Goal: Task Accomplishment & Management: Complete application form

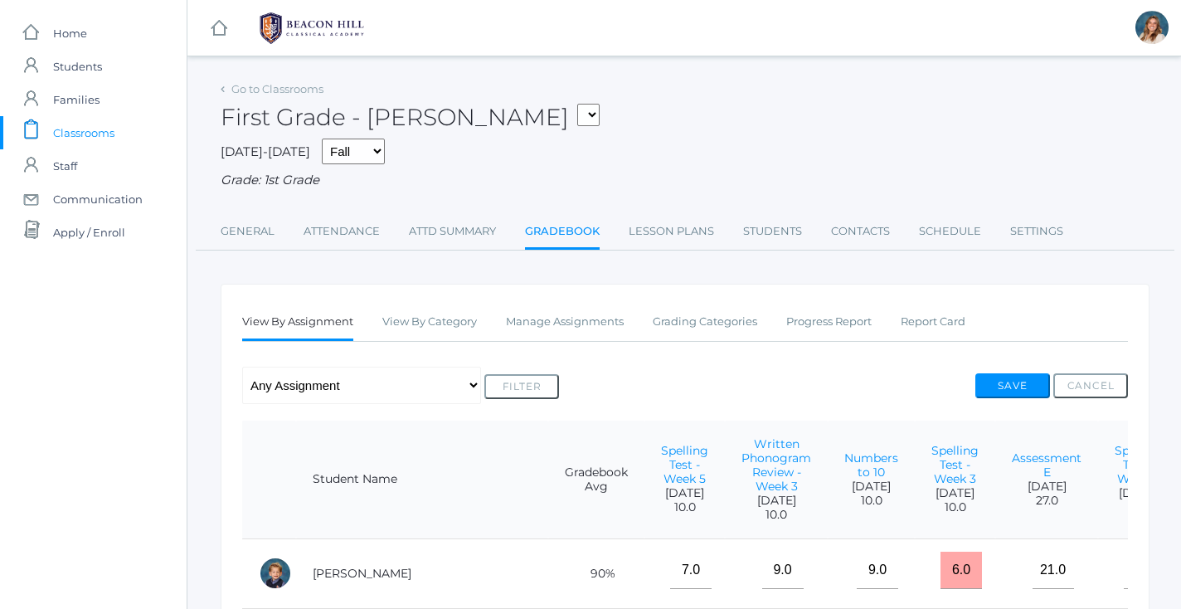
scroll to position [28, 0]
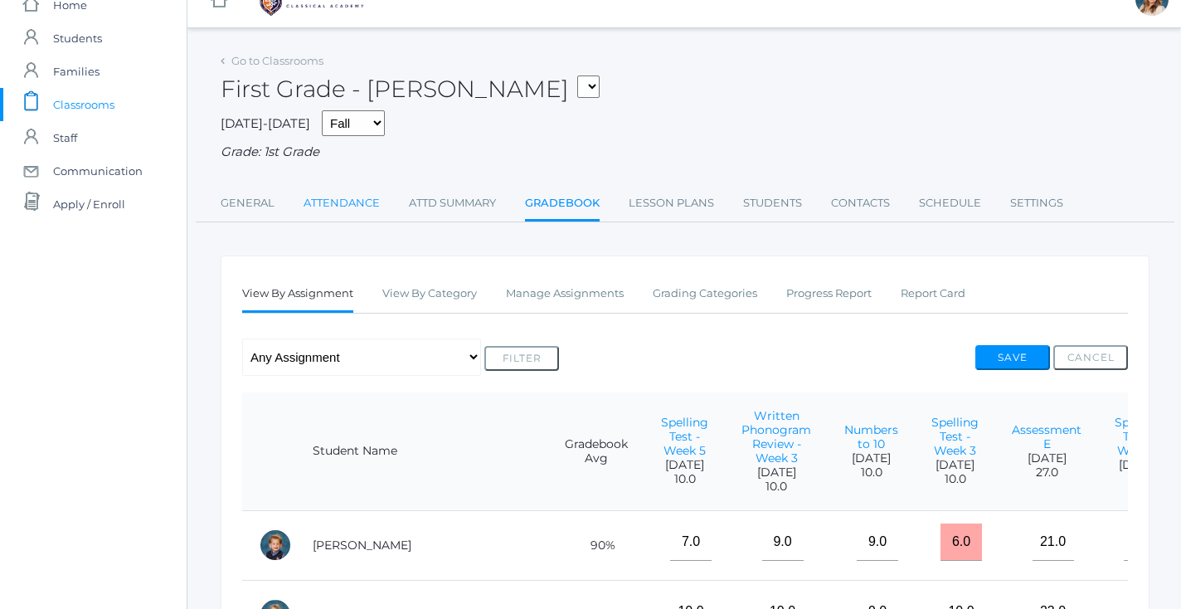
click at [330, 198] on link "Attendance" at bounding box center [342, 203] width 76 height 33
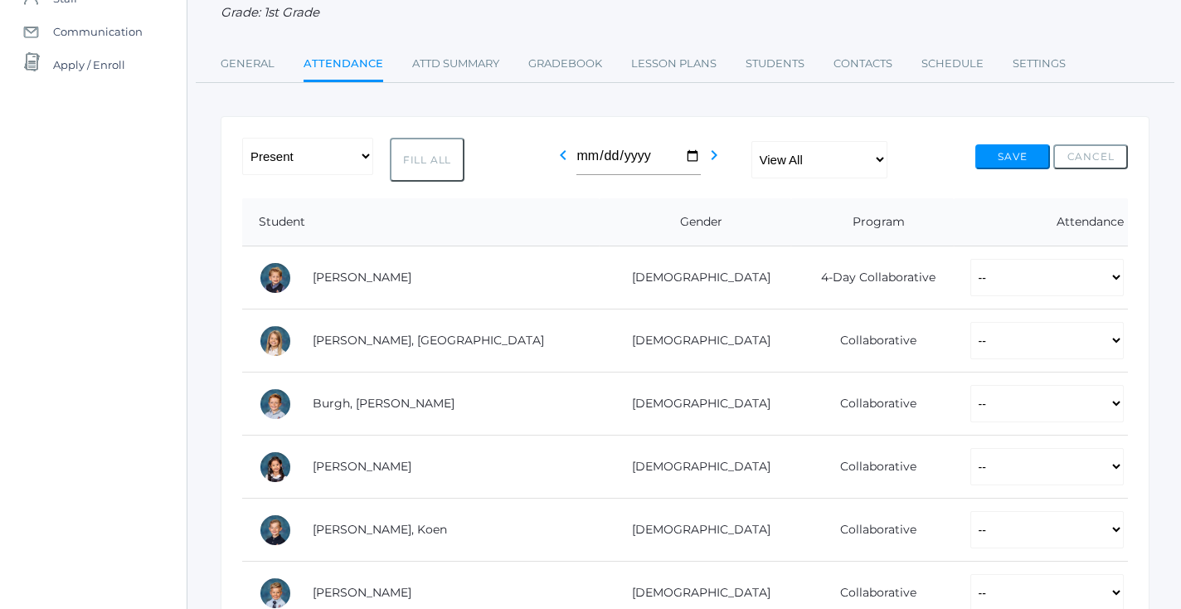
scroll to position [167, 0]
click at [425, 160] on button "Fill All" at bounding box center [427, 161] width 75 height 44
select select "P"
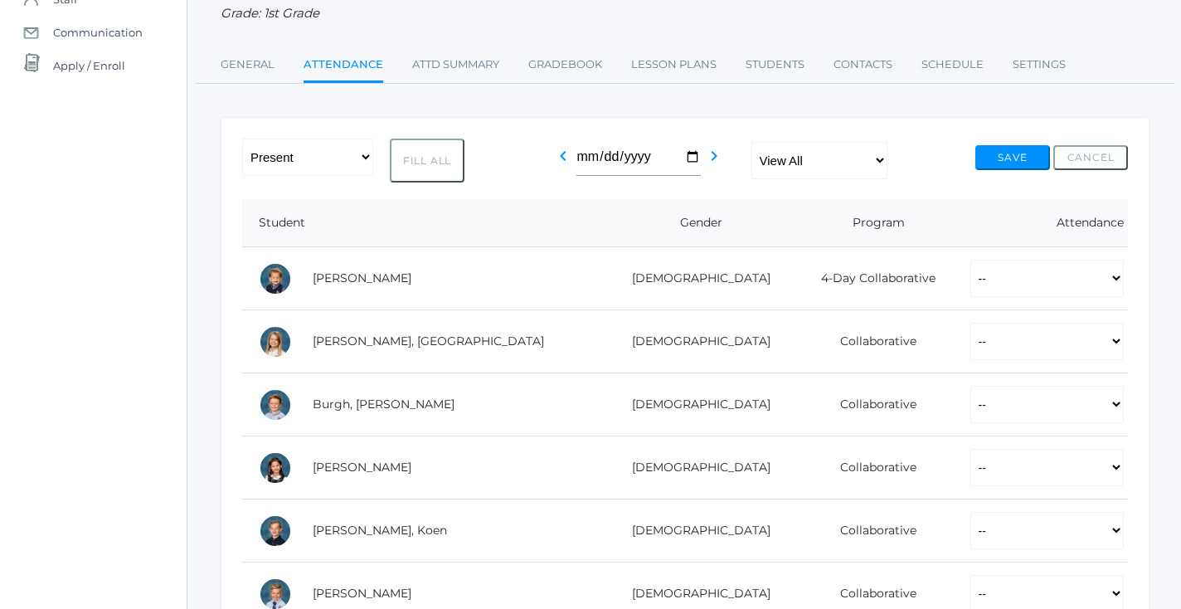
select select "P"
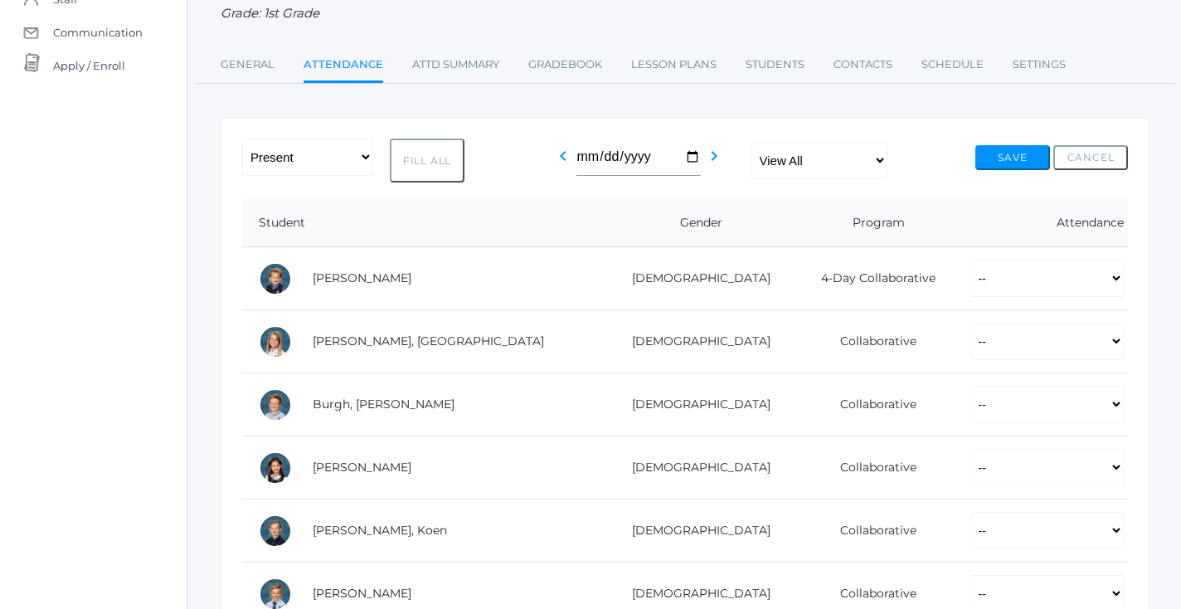
select select "P"
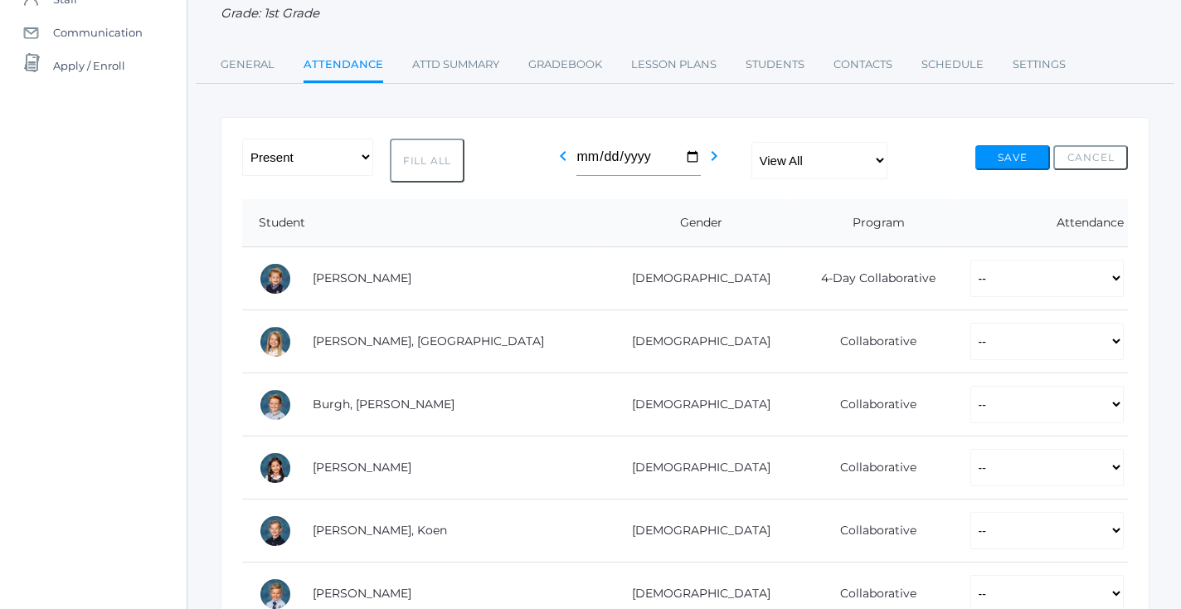
select select "P"
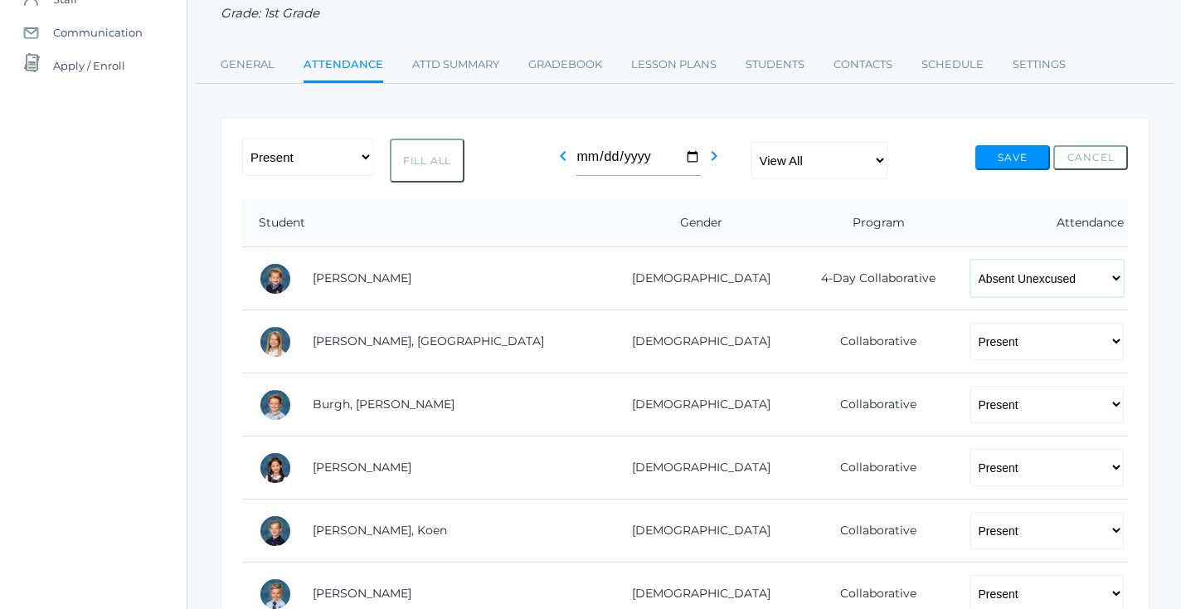
select select "AE"
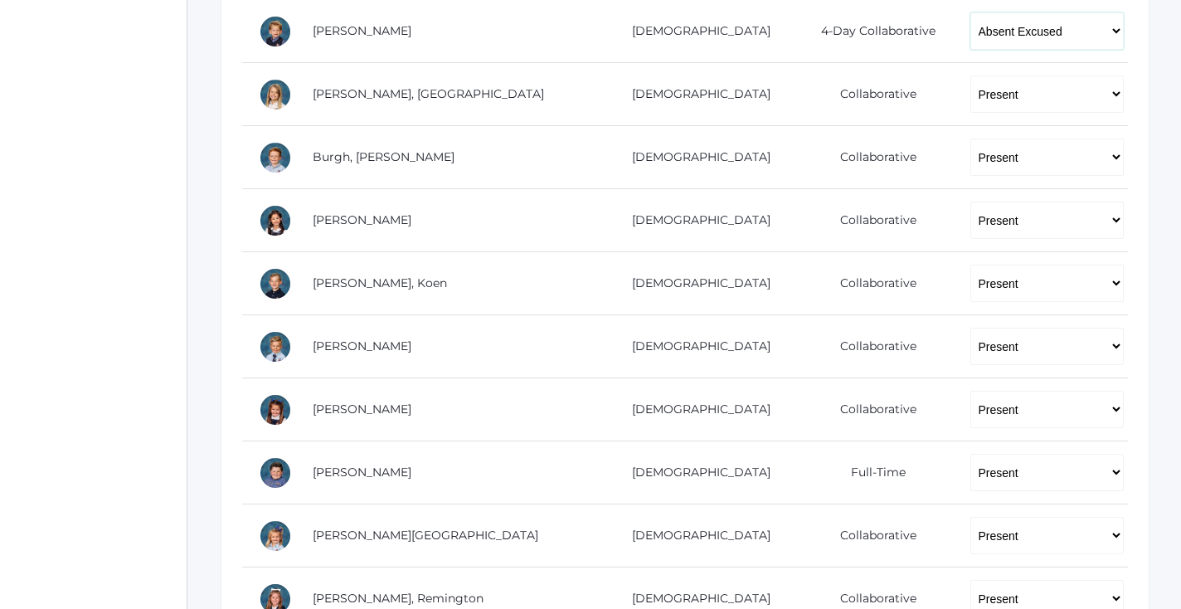
scroll to position [416, 0]
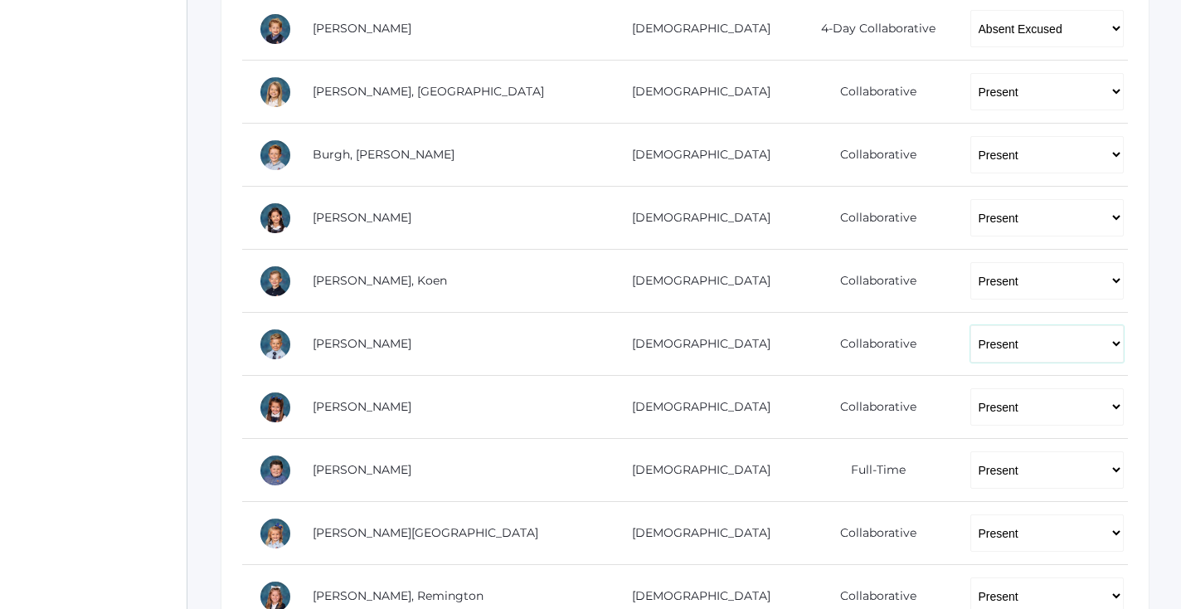
select select "AU"
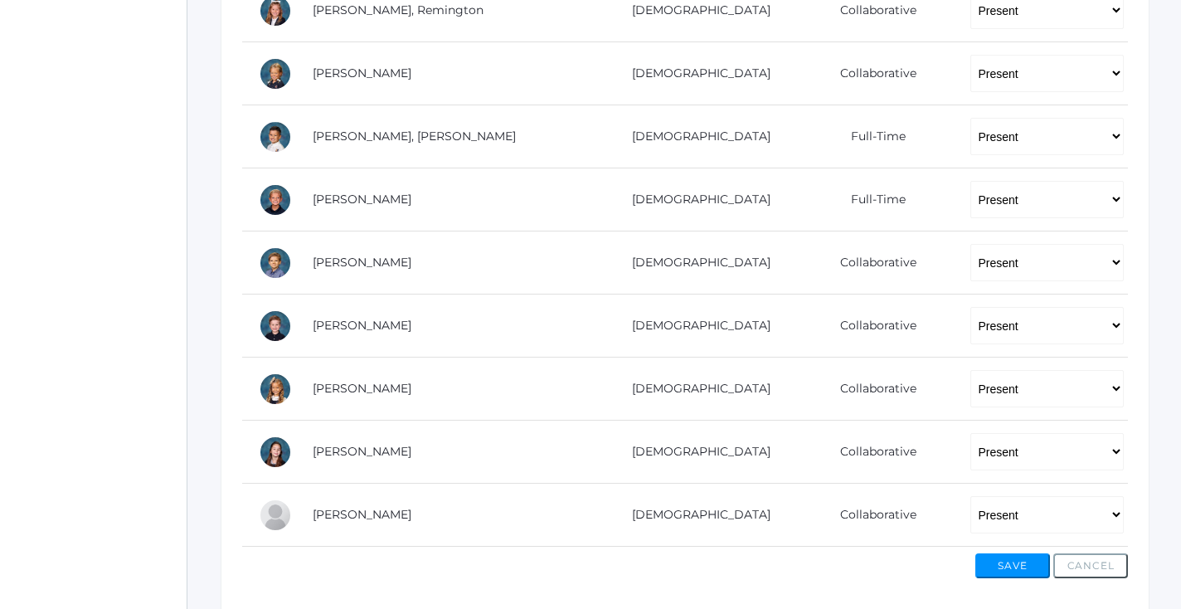
scroll to position [1009, 0]
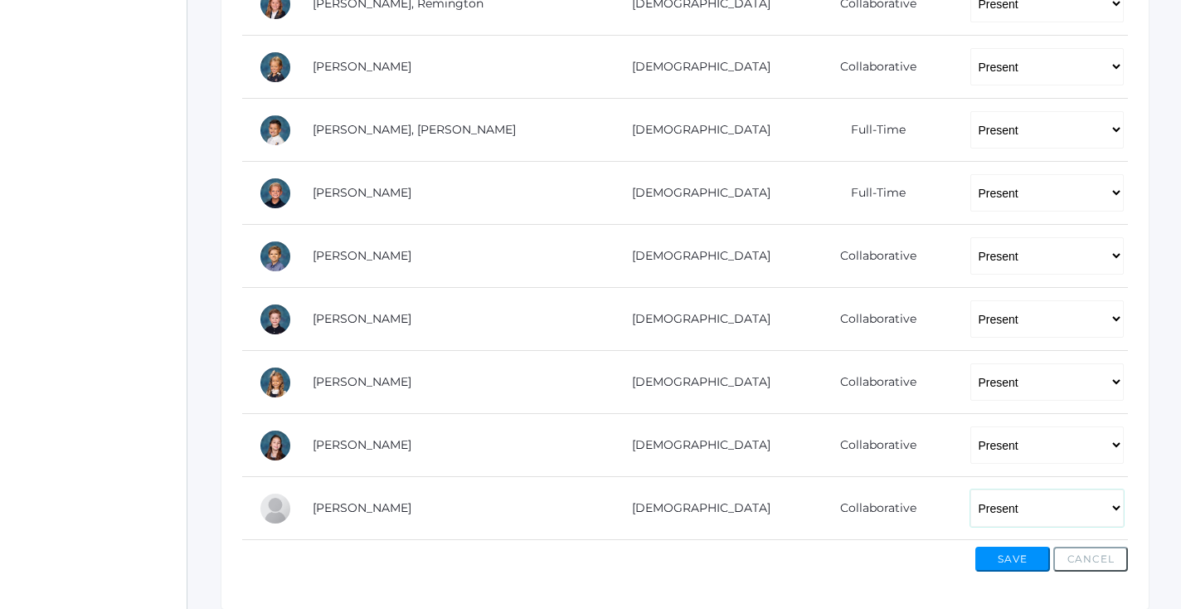
select select "AE"
click at [1001, 547] on button "Save" at bounding box center [1012, 559] width 75 height 25
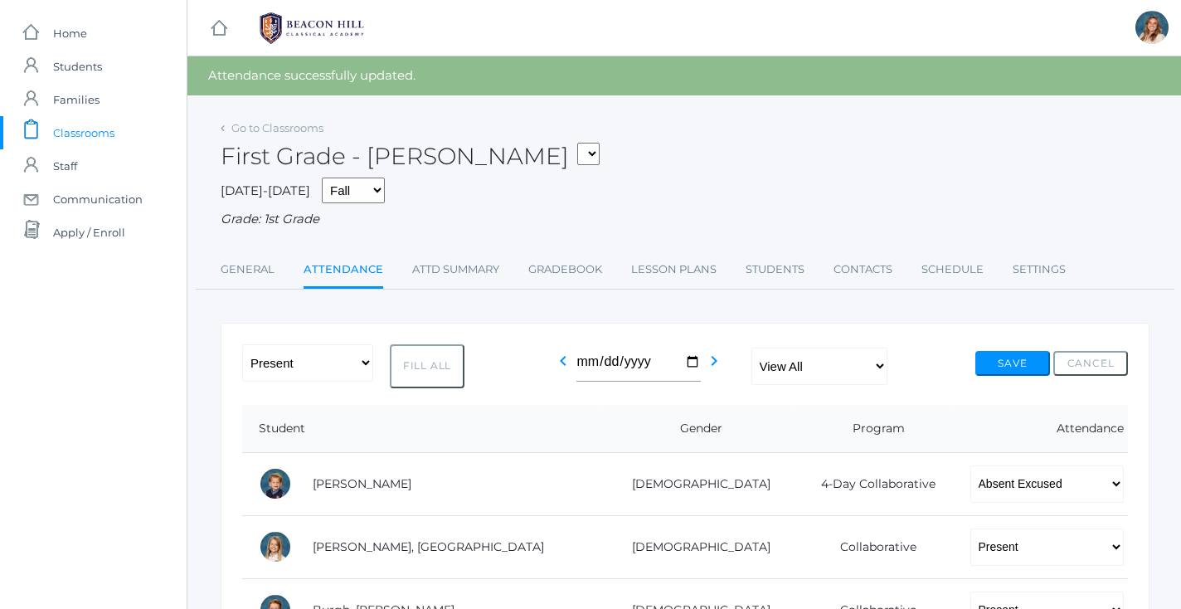
click at [587, 168] on div "First Grade - Barber 01LA - First Grade Barber 01LA - First Grade Watson" at bounding box center [685, 146] width 929 height 61
